Goal: Task Accomplishment & Management: Manage account settings

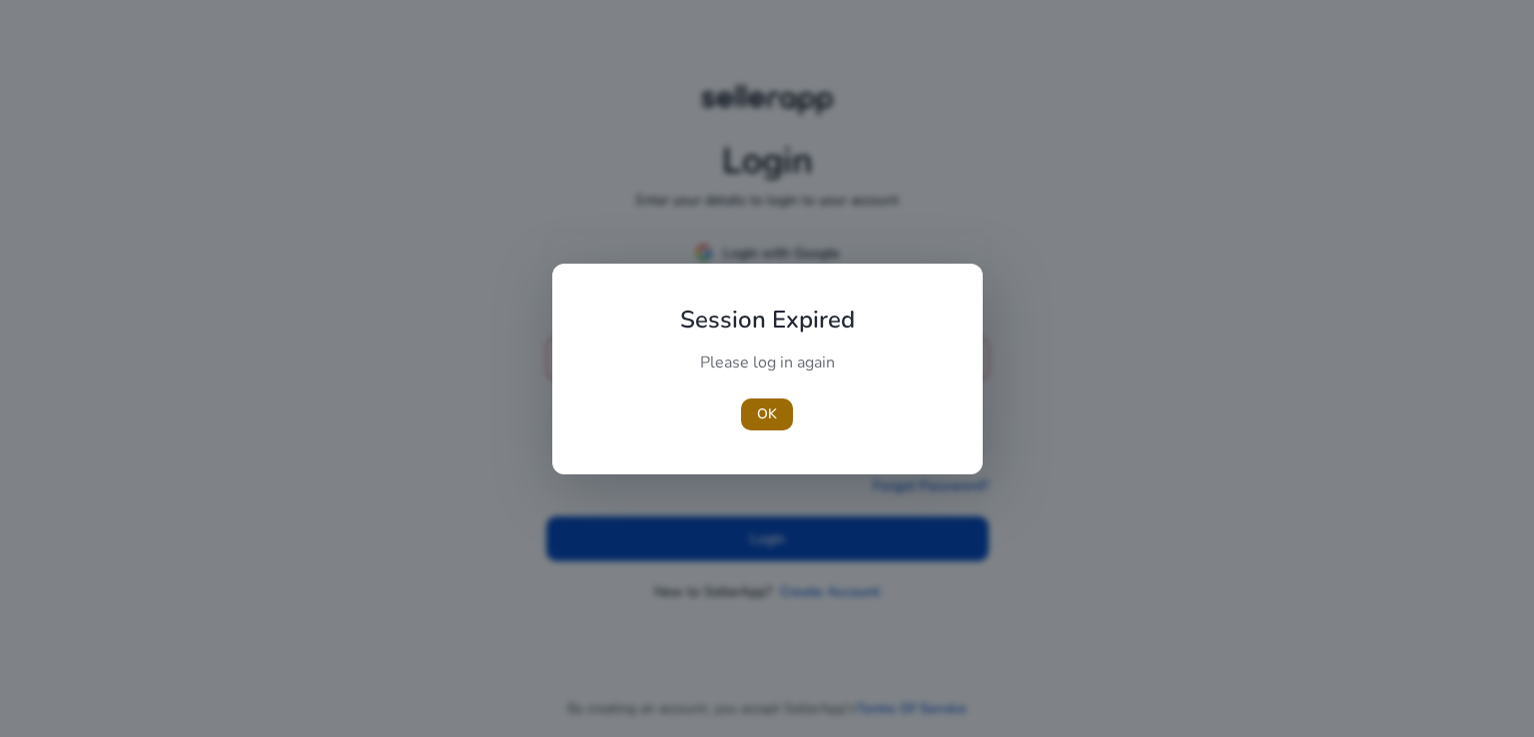
type input "**********"
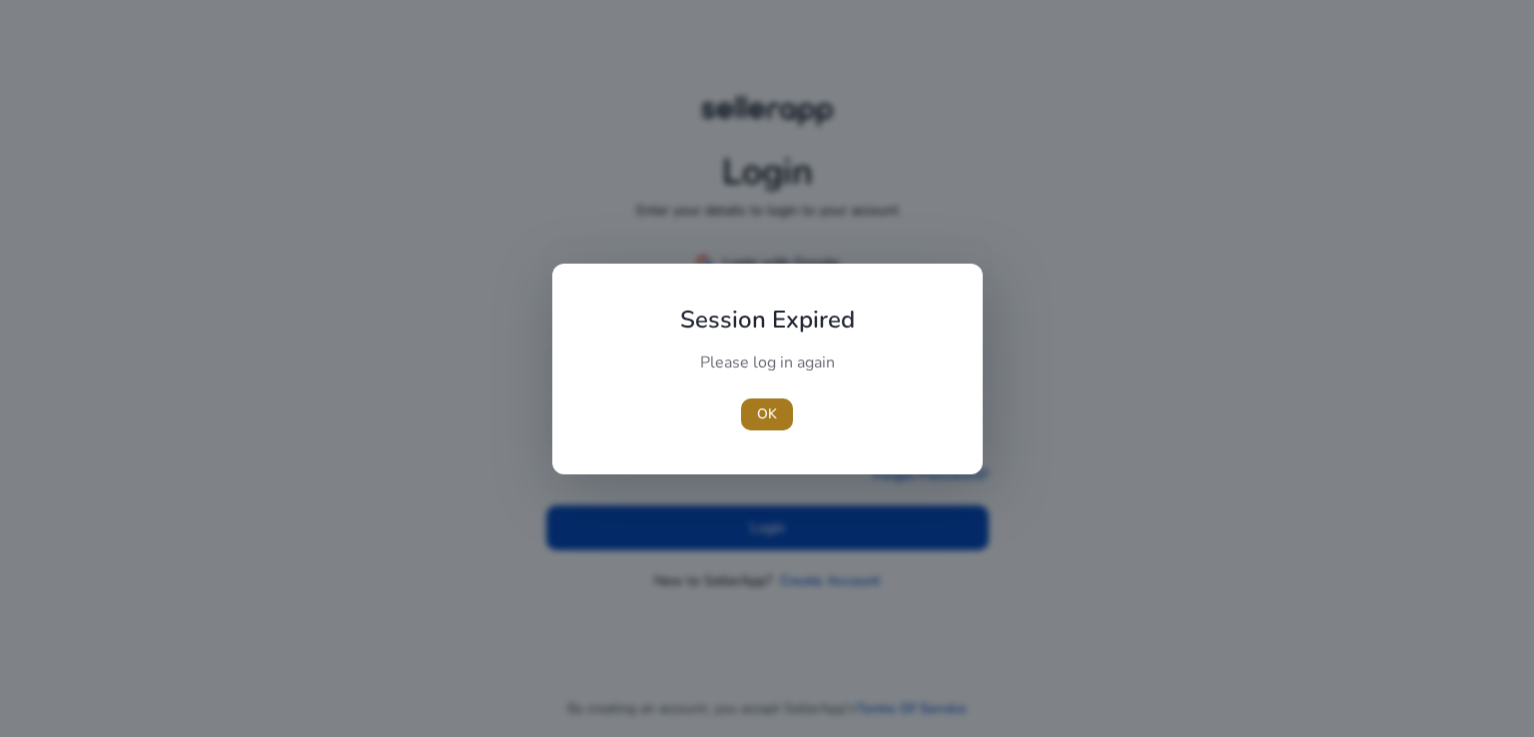
click at [757, 413] on span "OK" at bounding box center [767, 414] width 20 height 21
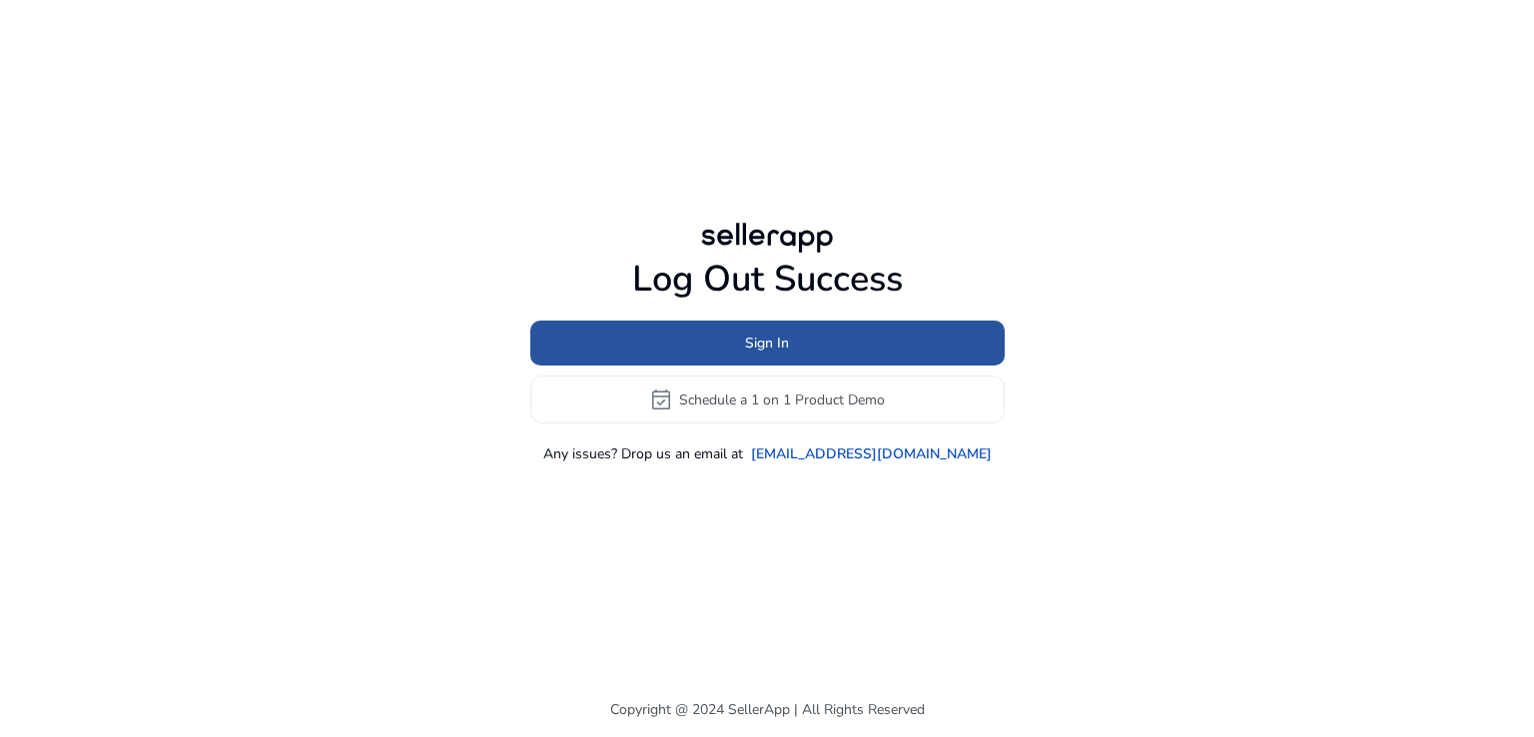
click at [754, 333] on span "Sign In" at bounding box center [767, 343] width 44 height 21
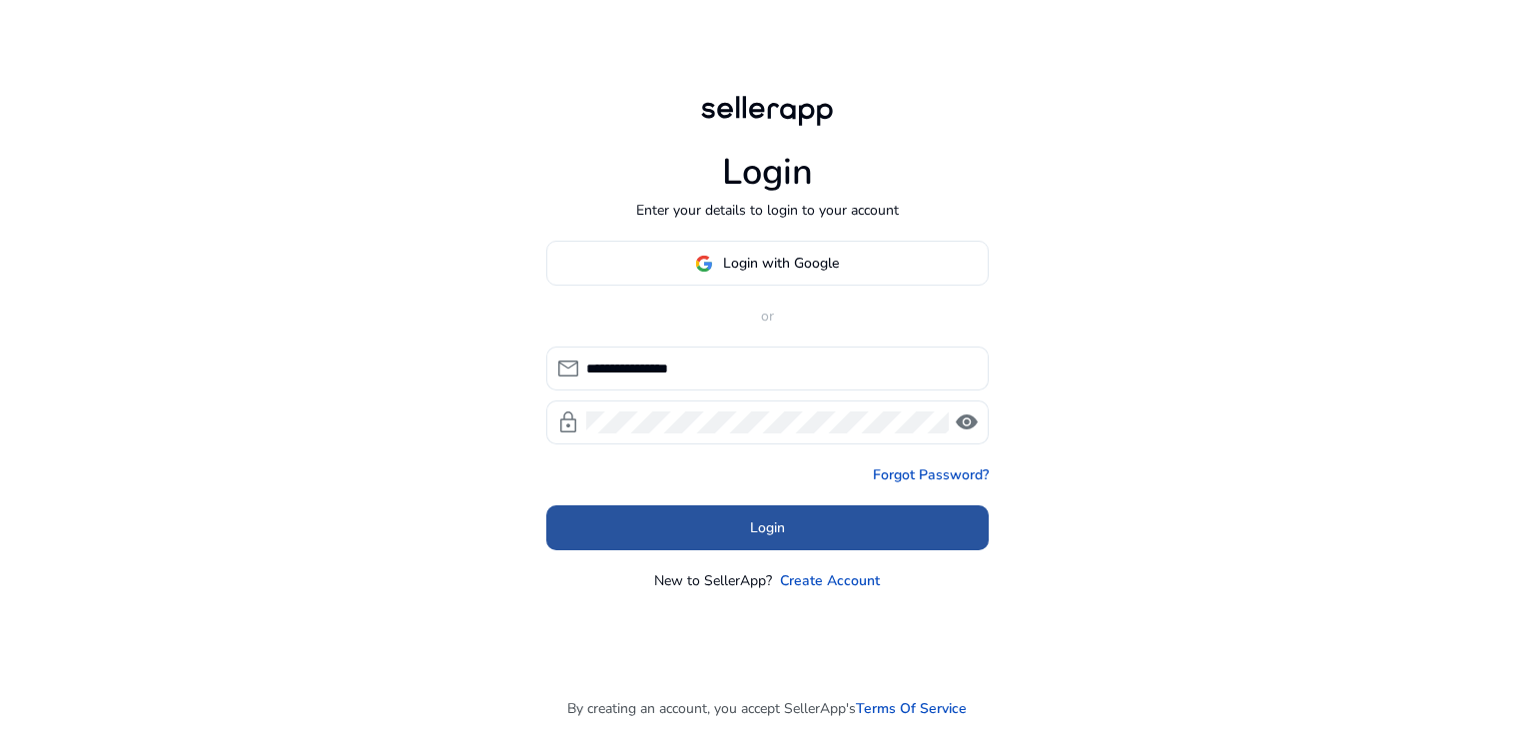
click at [743, 510] on span at bounding box center [767, 528] width 443 height 48
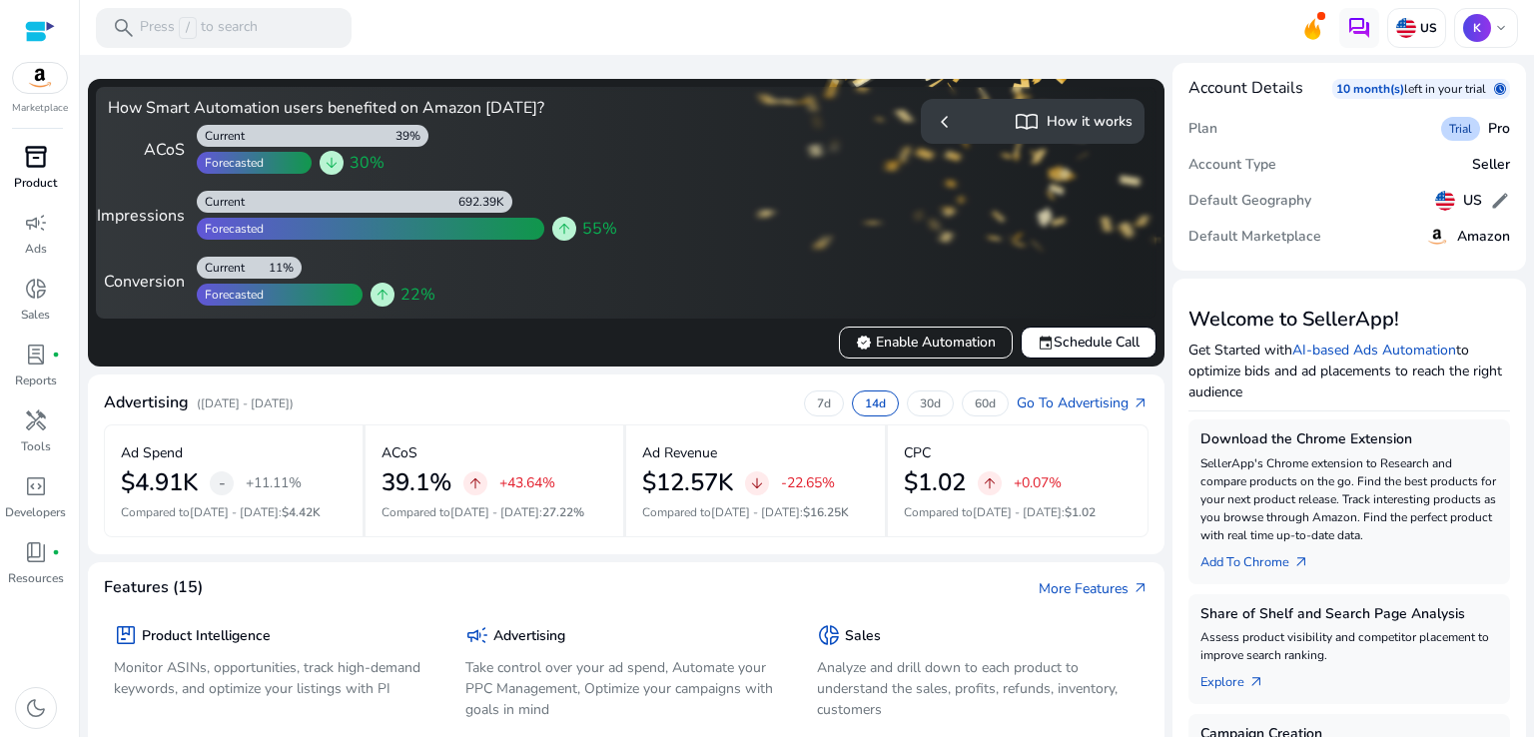
click at [41, 169] on span "inventory_2" at bounding box center [36, 157] width 24 height 24
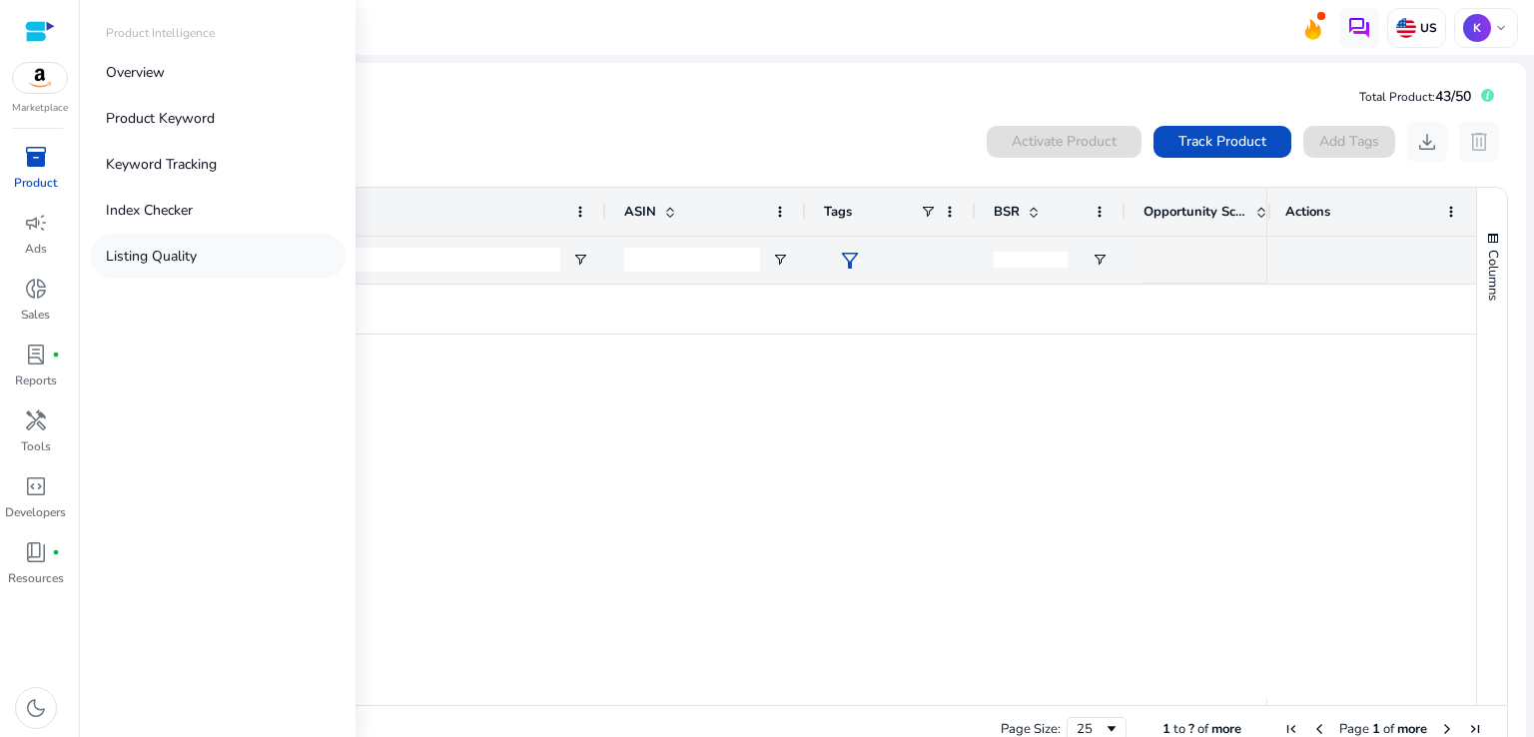
click at [132, 255] on p "Listing Quality" at bounding box center [151, 256] width 91 height 21
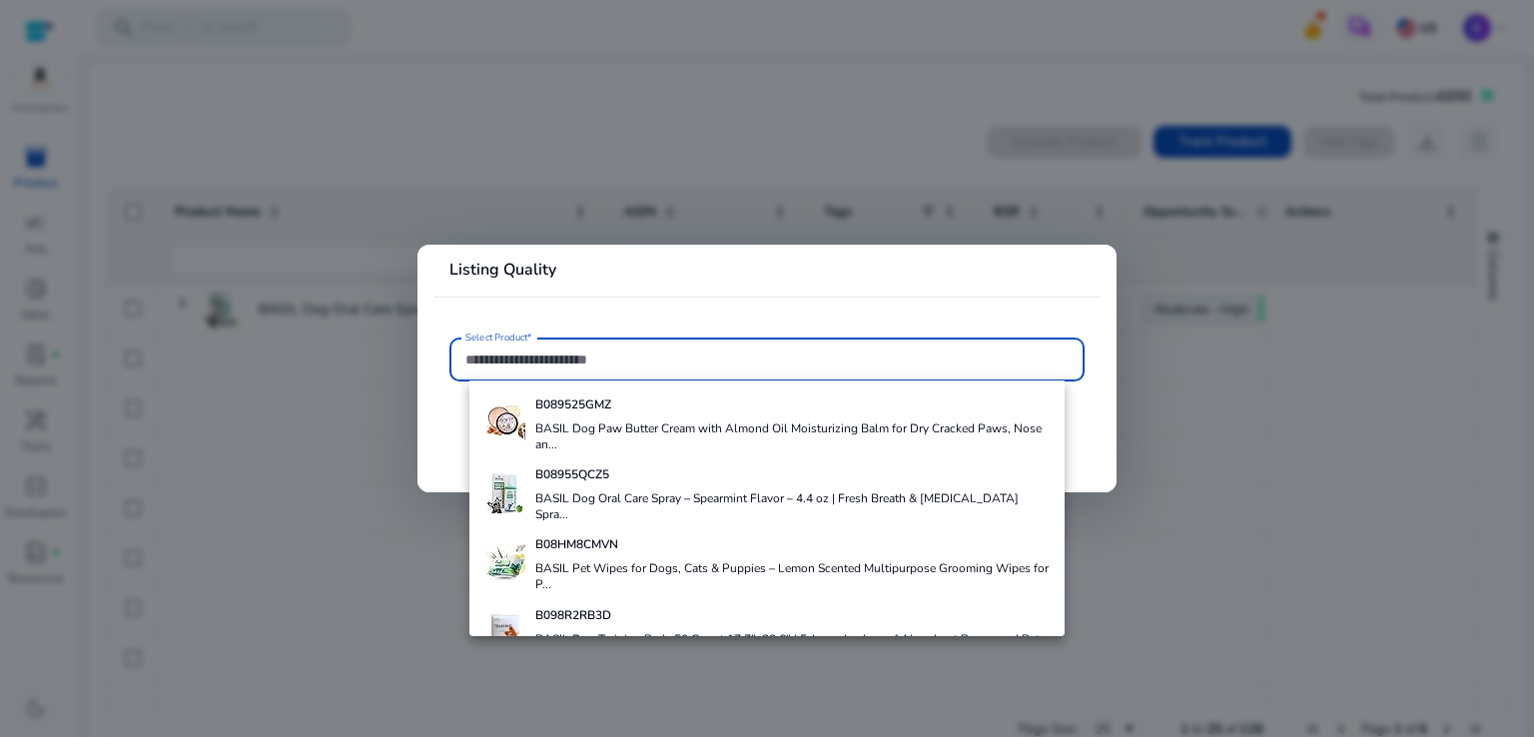
click at [495, 362] on input "Select Product*" at bounding box center [767, 360] width 603 height 22
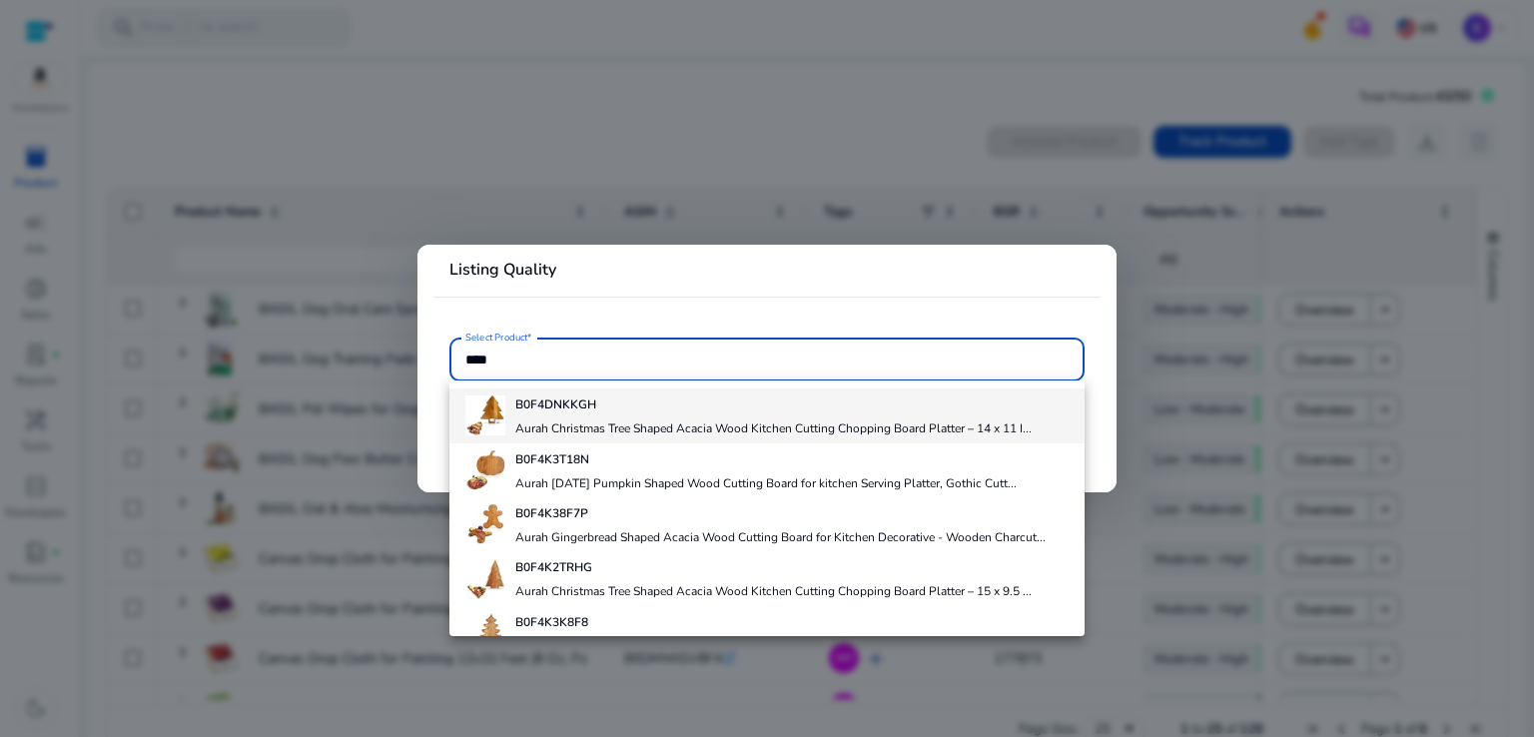
type input "****"
click at [580, 428] on h4 "Aurah Christmas Tree Shaped Acacia Wood Kitchen Cutting Chopping Board Platter …" at bounding box center [773, 429] width 516 height 16
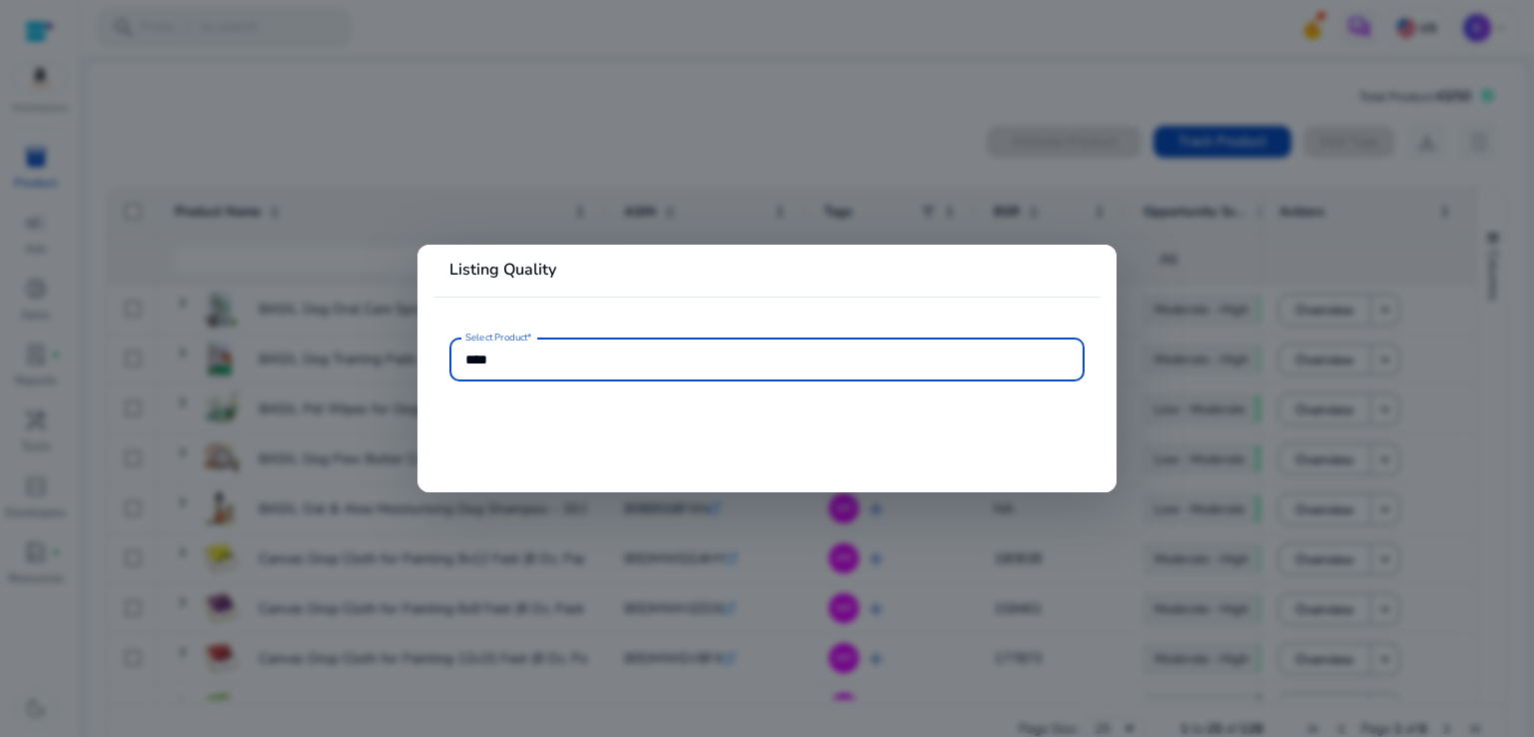
click at [580, 428] on mat-card "Listing Quality Select Product* ****" at bounding box center [767, 368] width 699 height 247
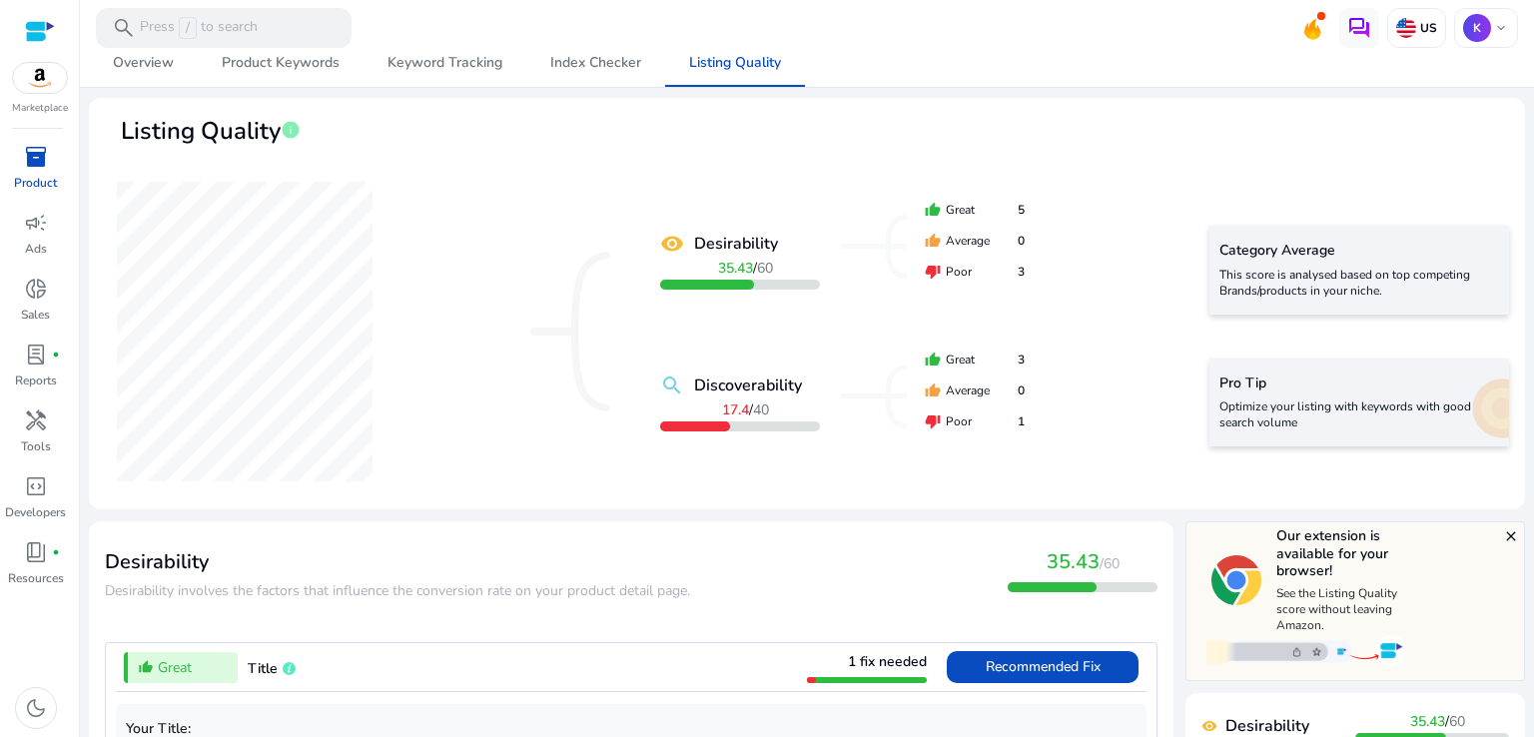
scroll to position [633, 0]
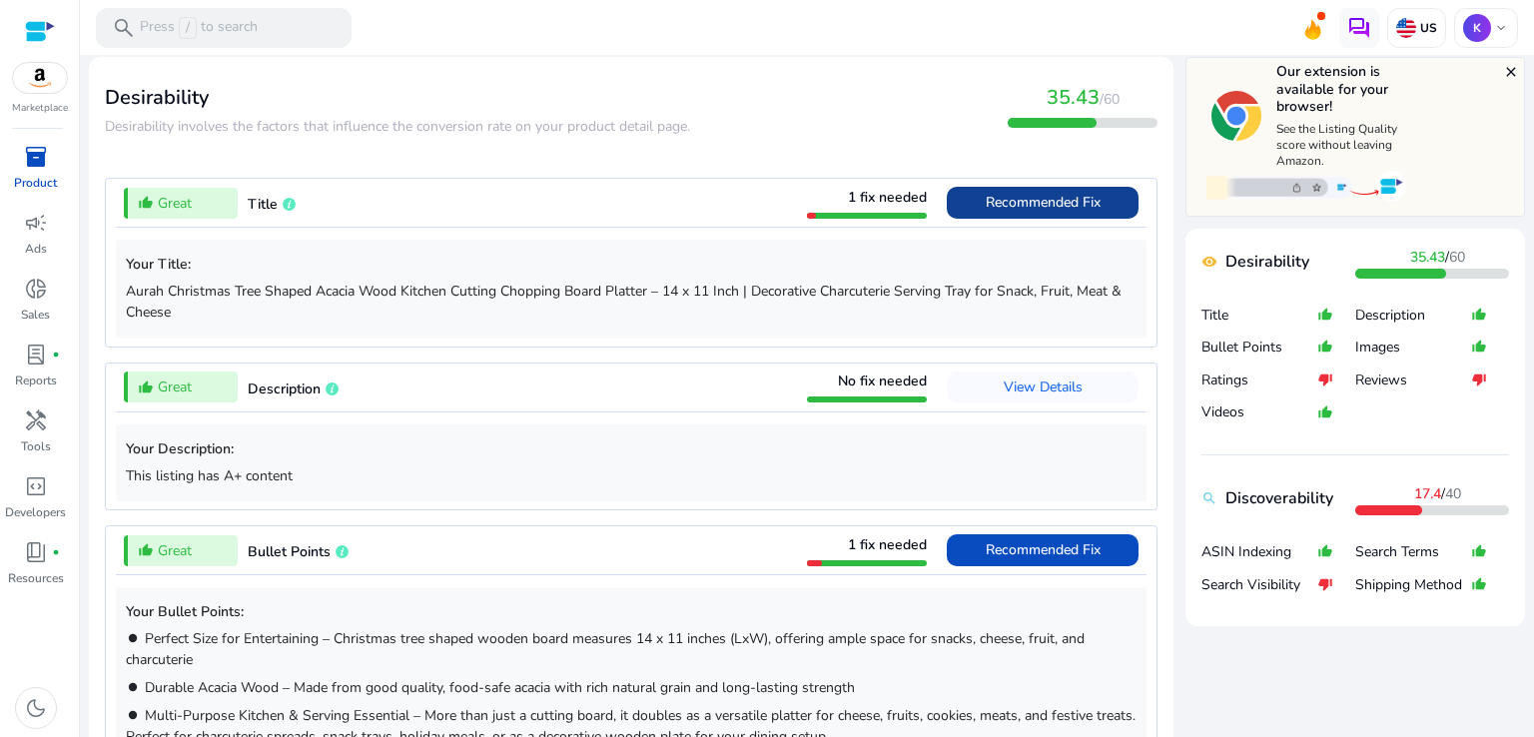
click at [987, 221] on span at bounding box center [1043, 203] width 192 height 48
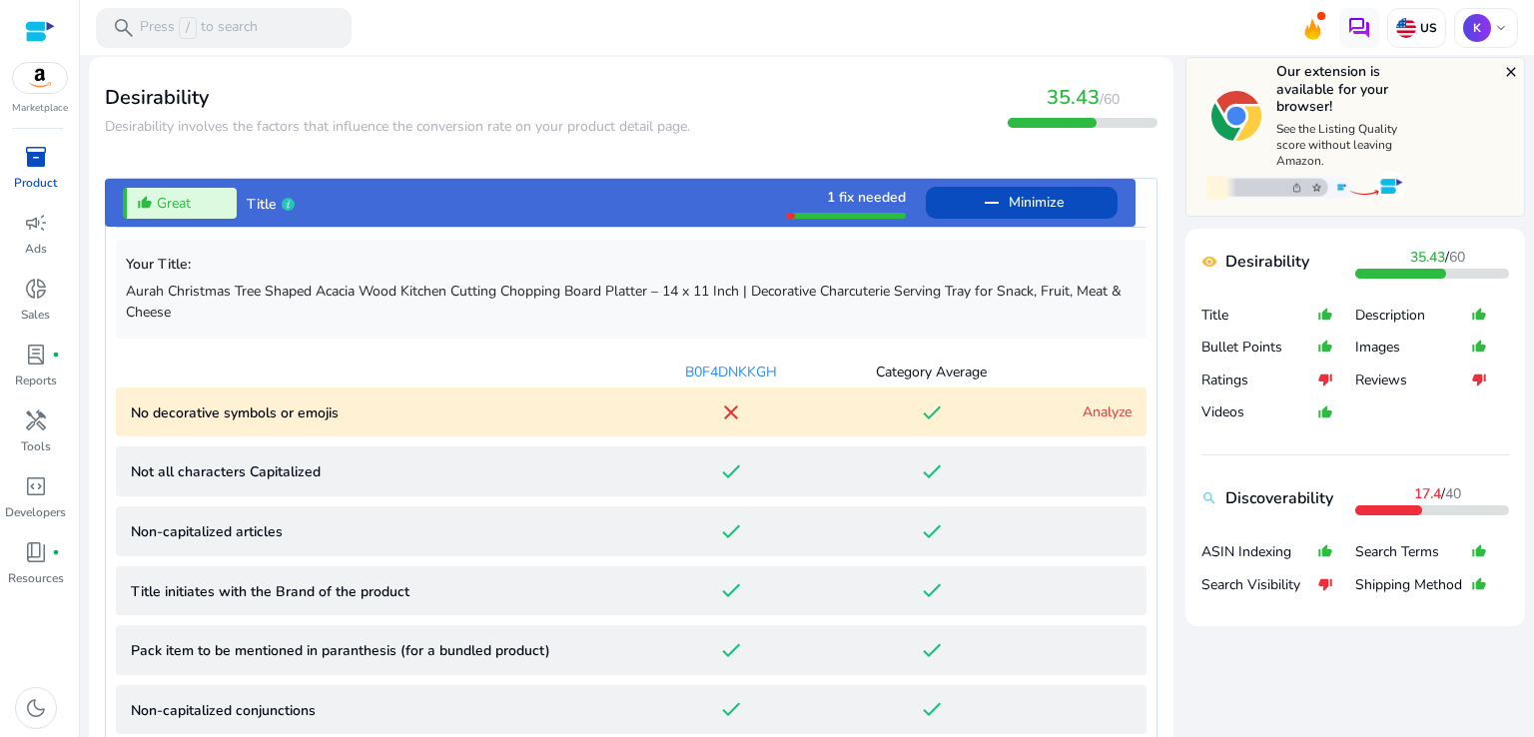
scroll to position [811, 0]
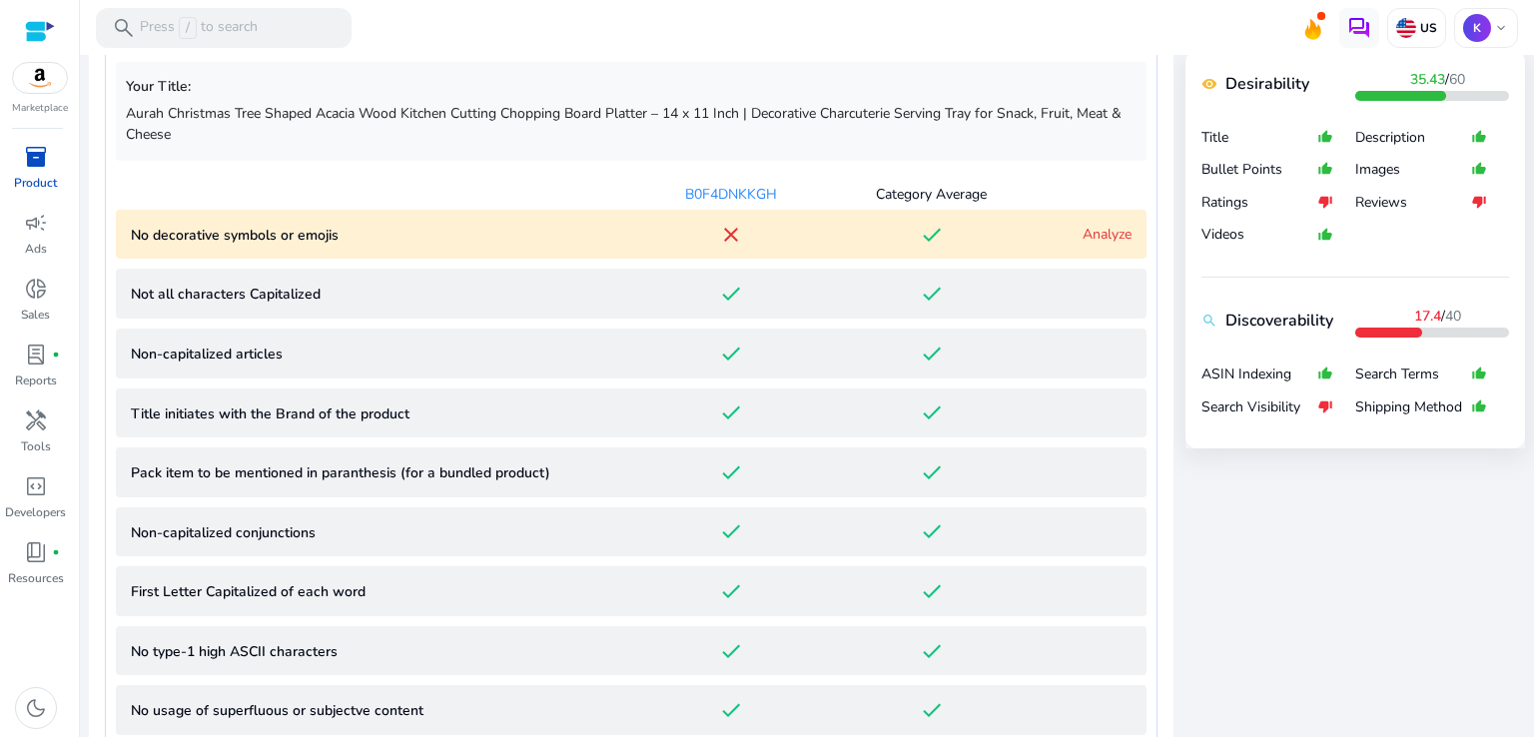
click at [1043, 258] on app-lqi-parameter-row "No decorative symbols or emojis close done Analyze" at bounding box center [631, 235] width 1031 height 50
click at [1047, 240] on div "Analyze" at bounding box center [1082, 234] width 100 height 21
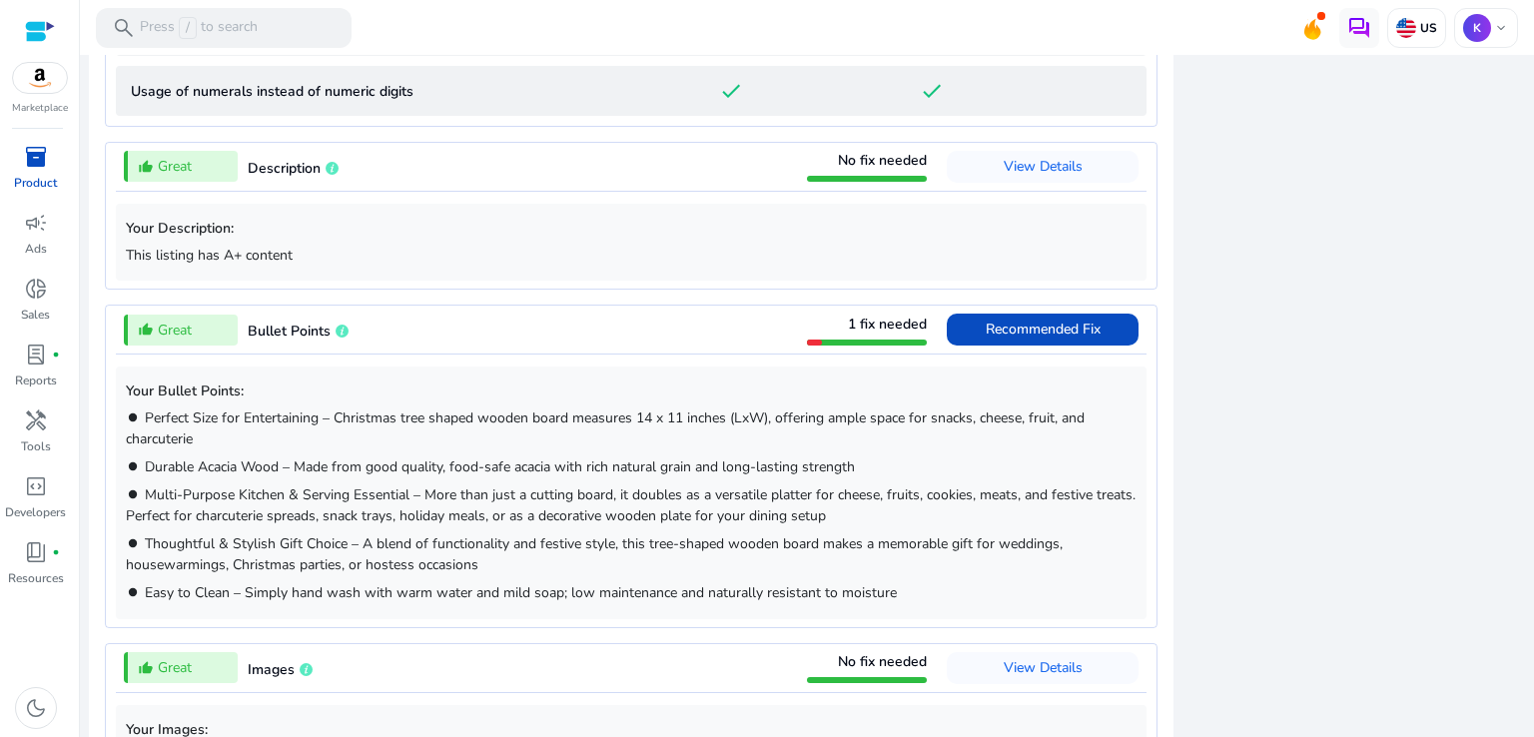
scroll to position [2061, 0]
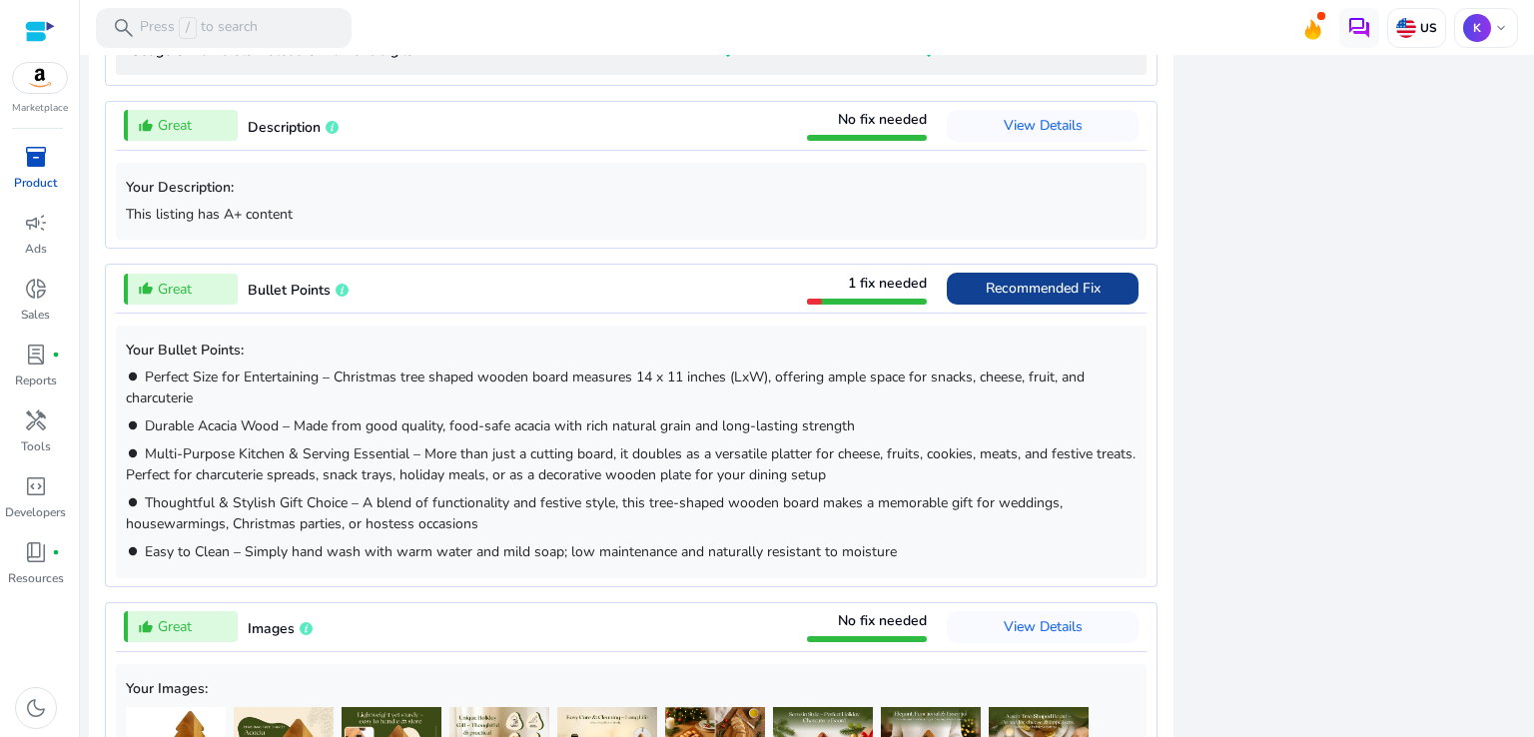
click at [1020, 292] on span "Recommended Fix" at bounding box center [1043, 288] width 115 height 19
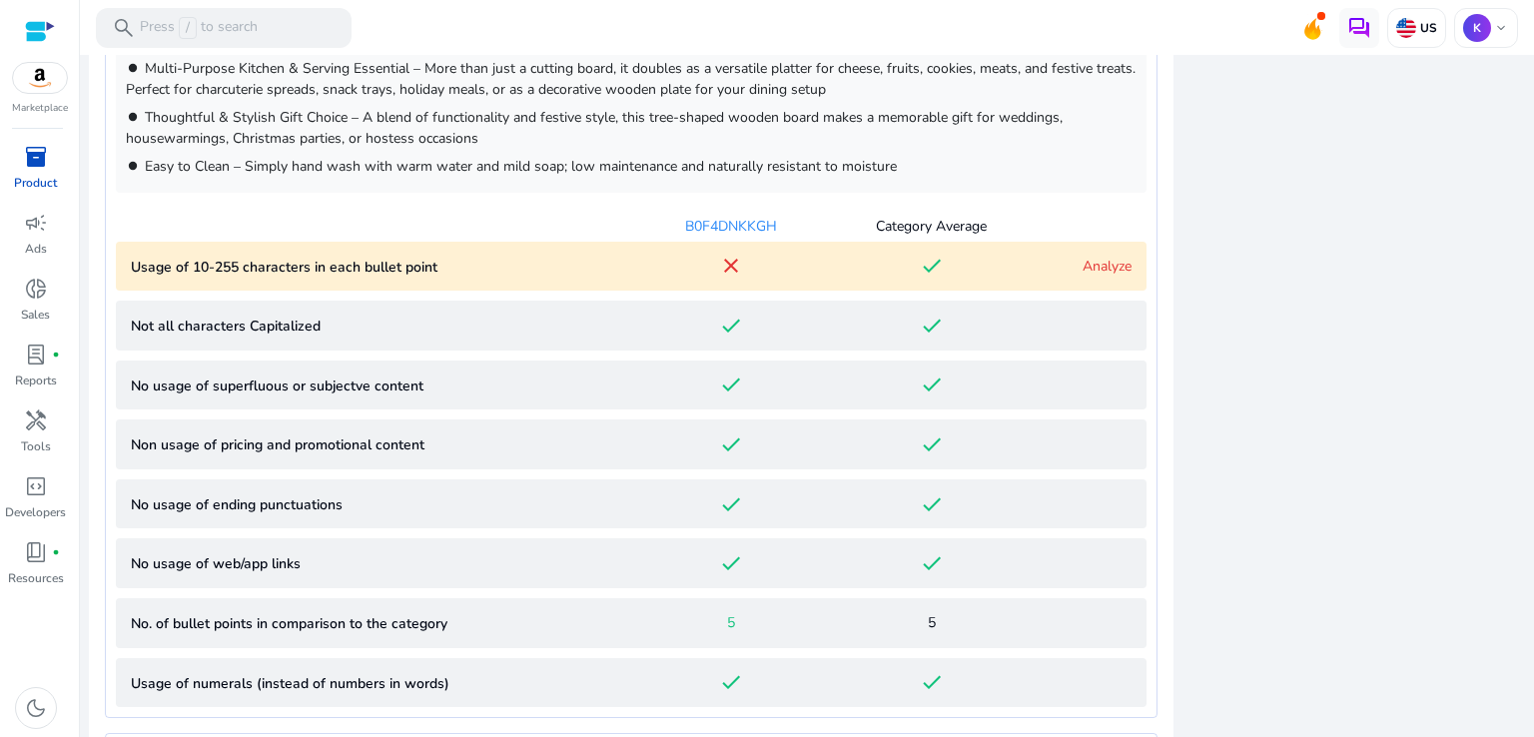
scroll to position [1318, 0]
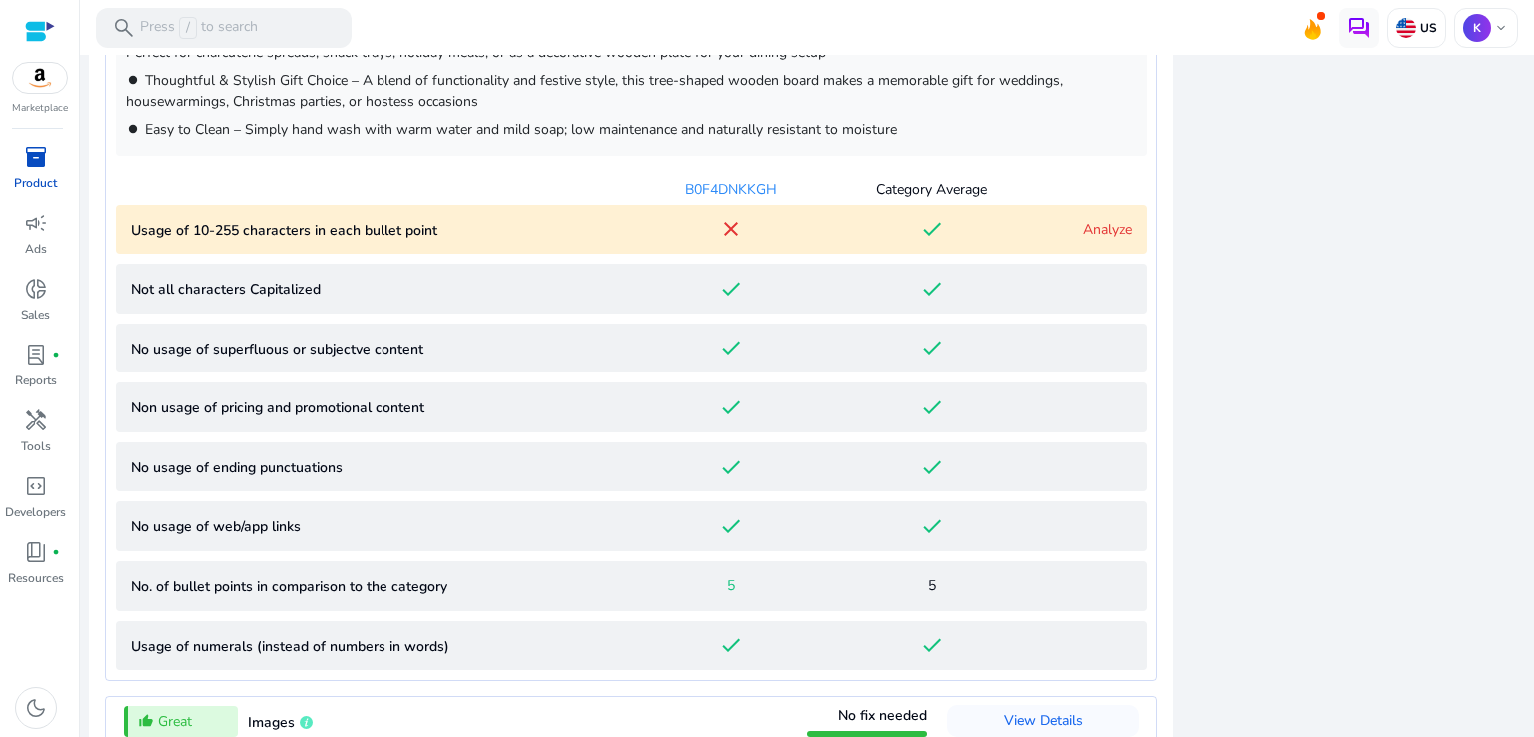
click at [1005, 209] on point "Usage of 10-255 characters in each bullet point close done Analyze" at bounding box center [631, 230] width 1031 height 50
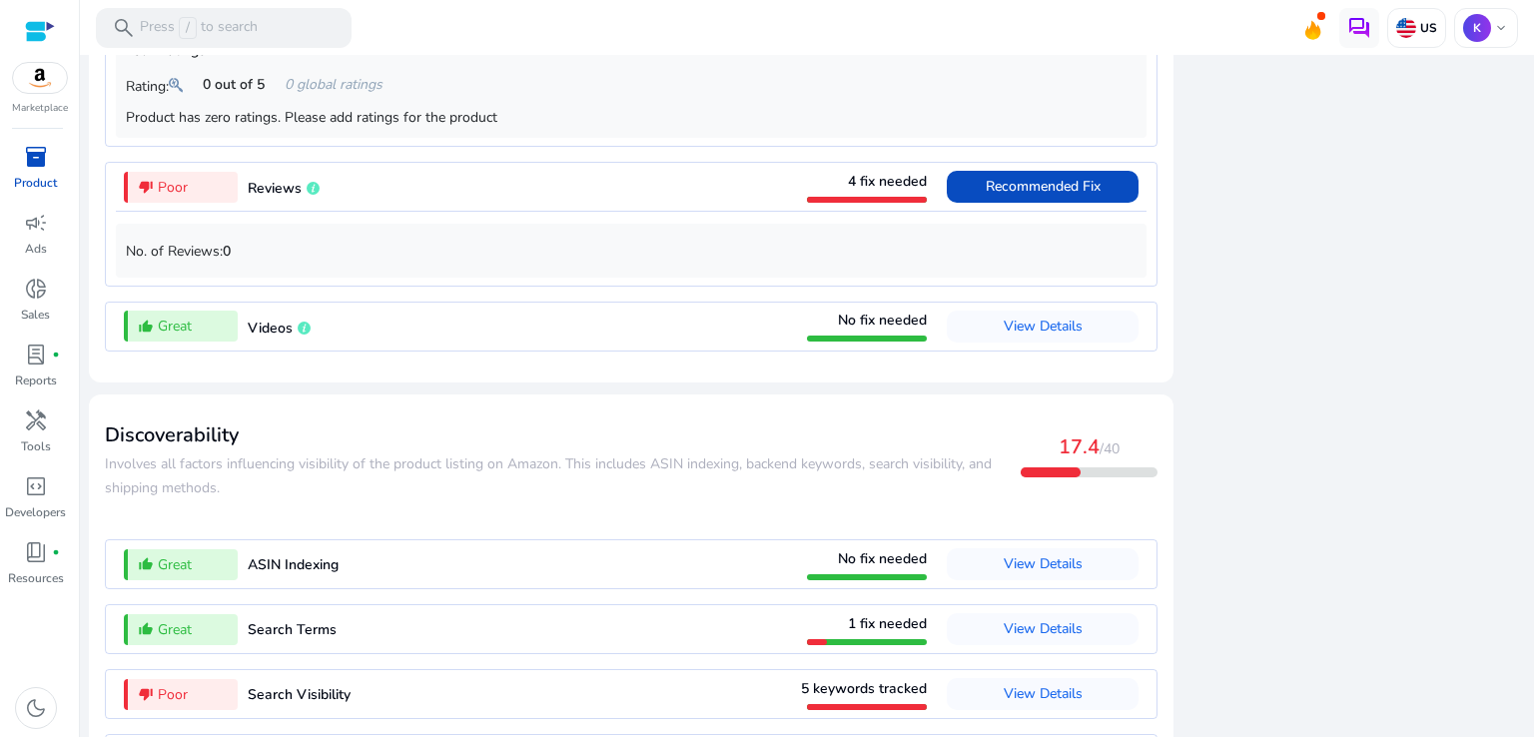
scroll to position [3031, 0]
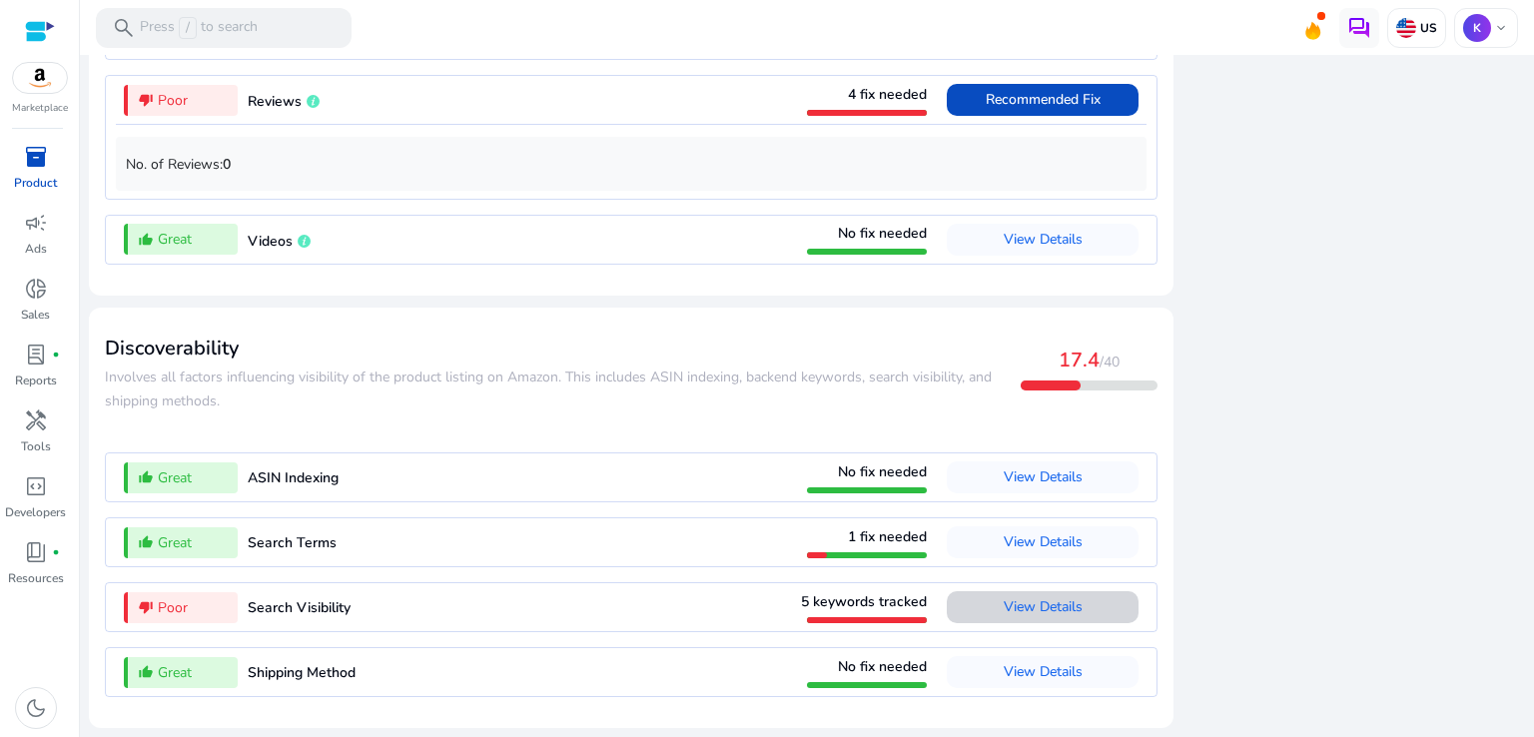
click at [1039, 619] on span "View Details" at bounding box center [1043, 607] width 79 height 32
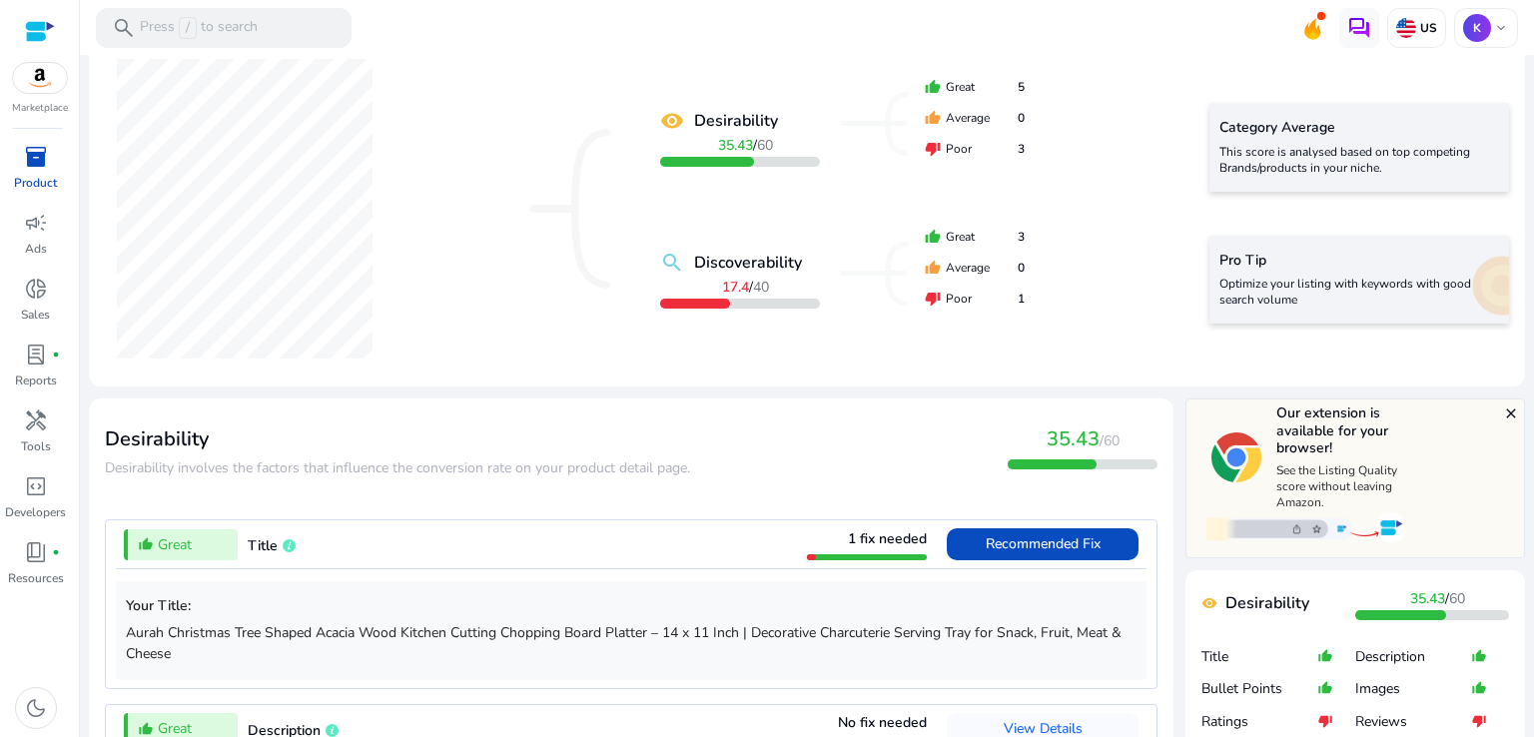
scroll to position [2322, 0]
